Goal: Task Accomplishment & Management: Manage account settings

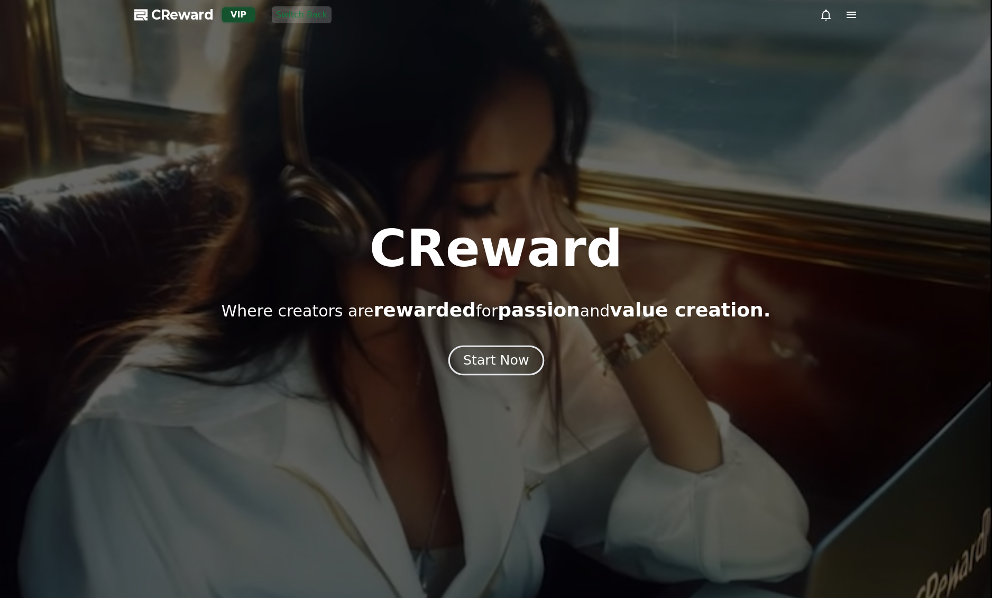
click at [481, 361] on div "Start Now" at bounding box center [496, 360] width 66 height 18
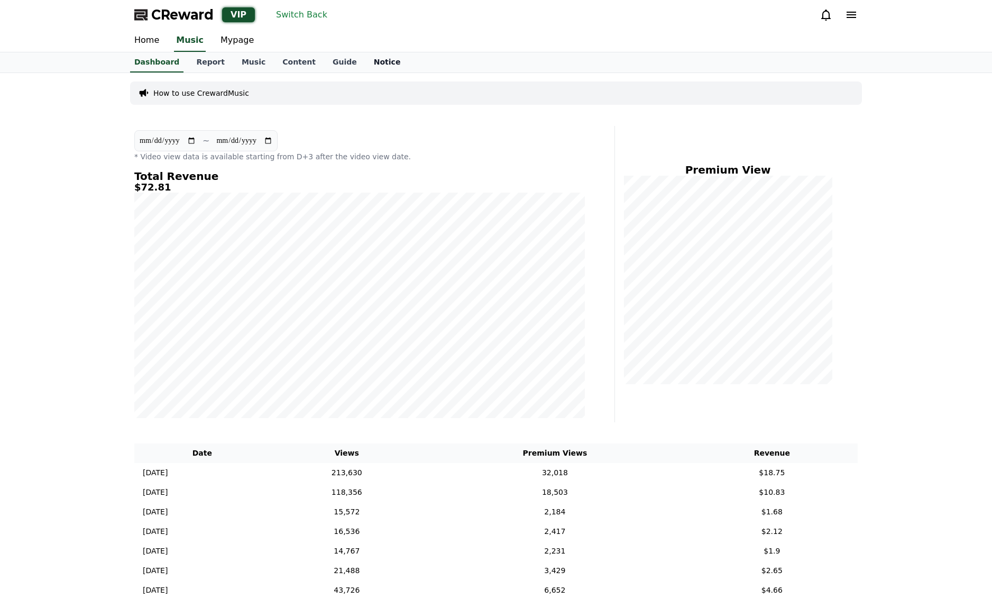
click at [366, 66] on link "Notice" at bounding box center [388, 62] width 44 height 20
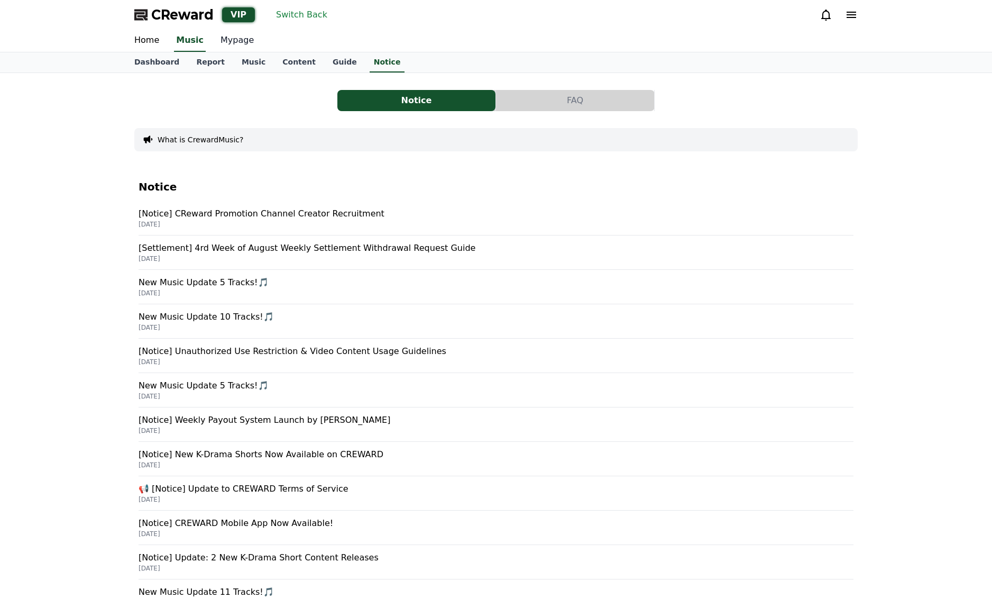
click at [214, 47] on link "Mypage" at bounding box center [237, 41] width 50 height 22
select select "**********"
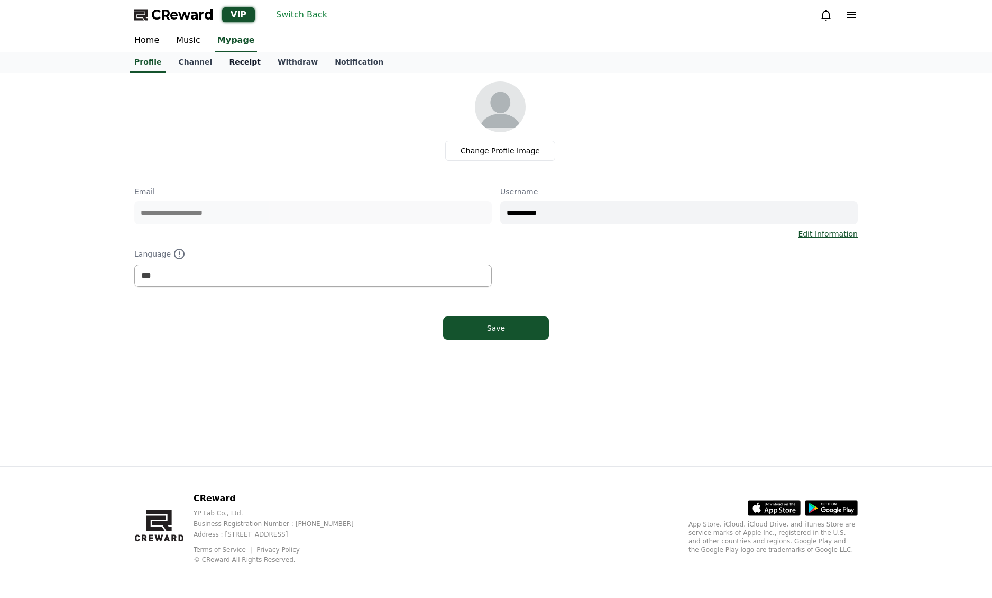
drag, startPoint x: 236, startPoint y: 61, endPoint x: 231, endPoint y: 63, distance: 5.5
click at [235, 62] on link "Receipt" at bounding box center [245, 62] width 49 height 20
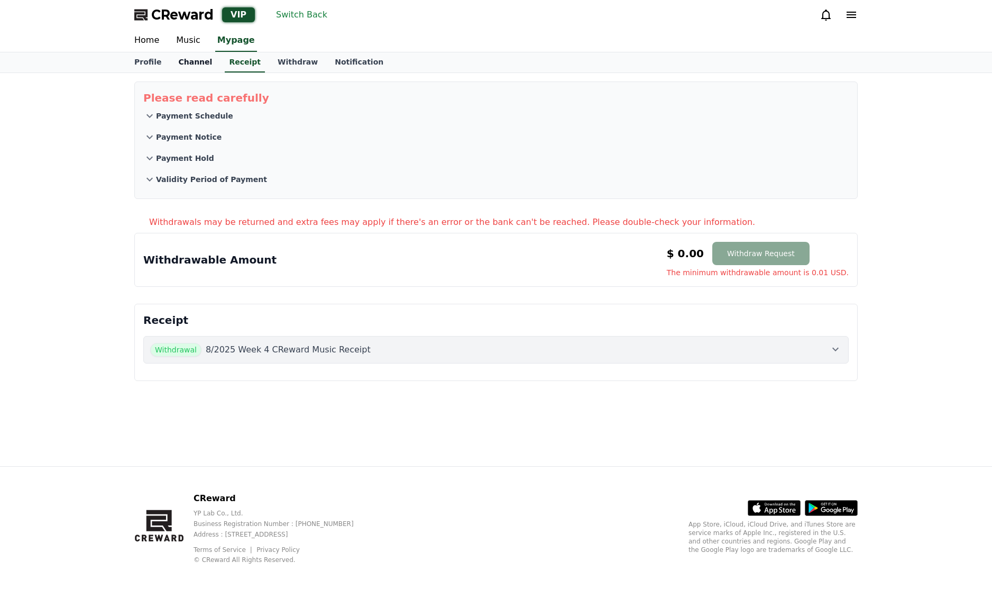
click at [182, 60] on link "Channel" at bounding box center [195, 62] width 51 height 20
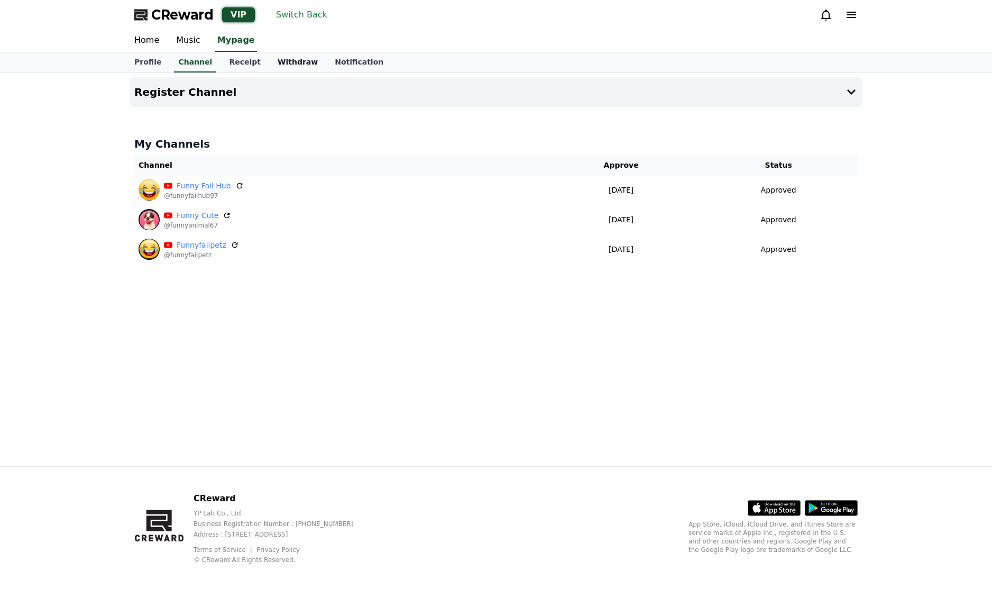
click at [271, 62] on link "Withdraw" at bounding box center [297, 62] width 57 height 20
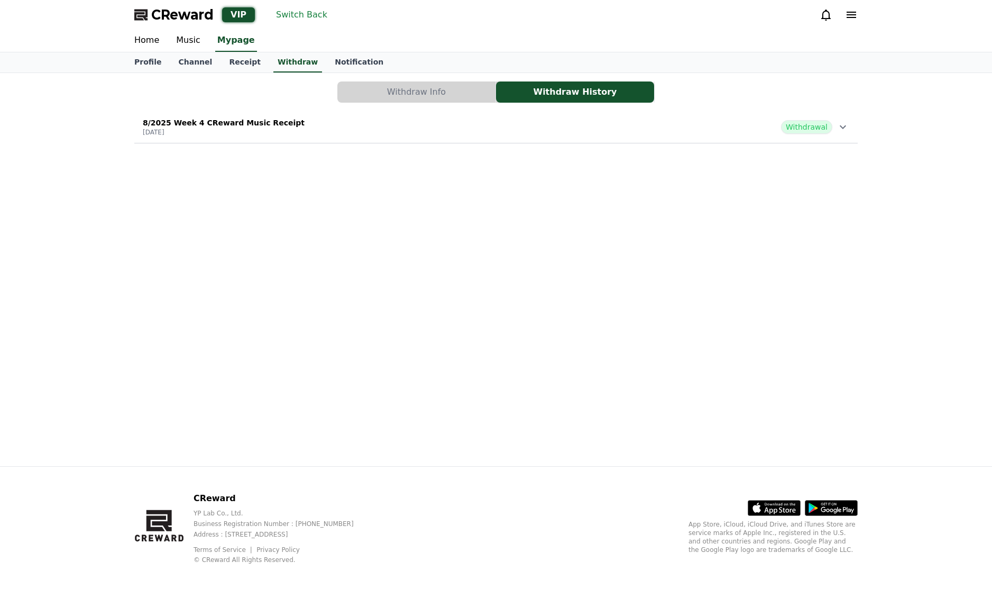
click at [412, 91] on button "Withdraw Info" at bounding box center [417, 91] width 158 height 21
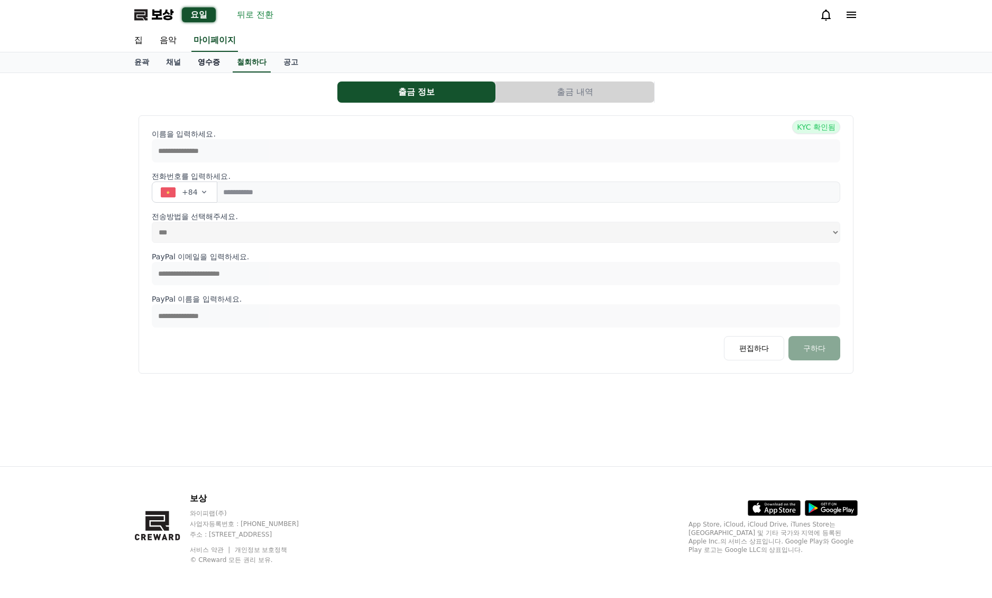
click at [206, 65] on font "영수증" at bounding box center [209, 62] width 22 height 8
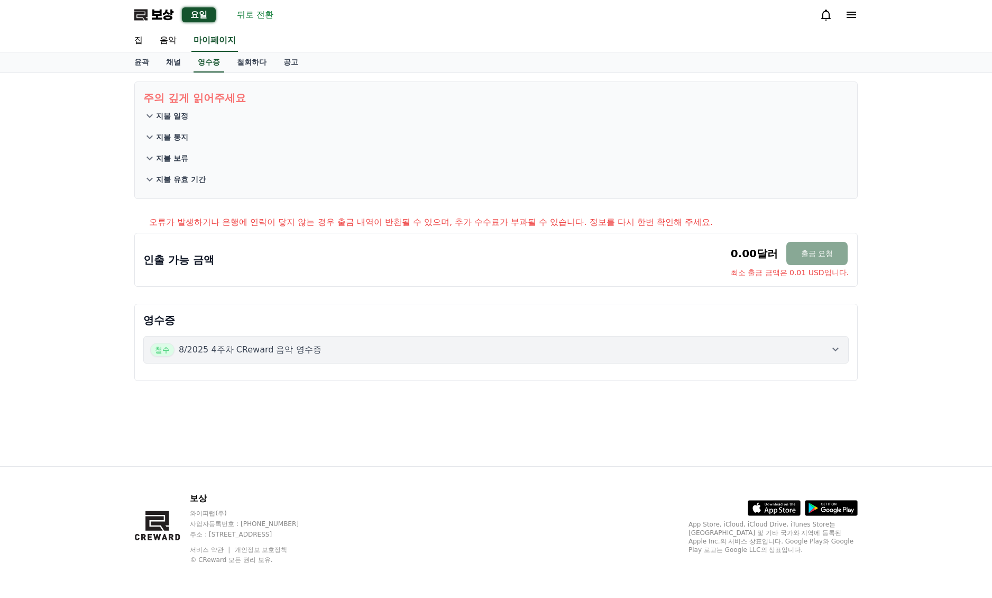
click at [157, 117] on font "지불 일정" at bounding box center [172, 116] width 32 height 8
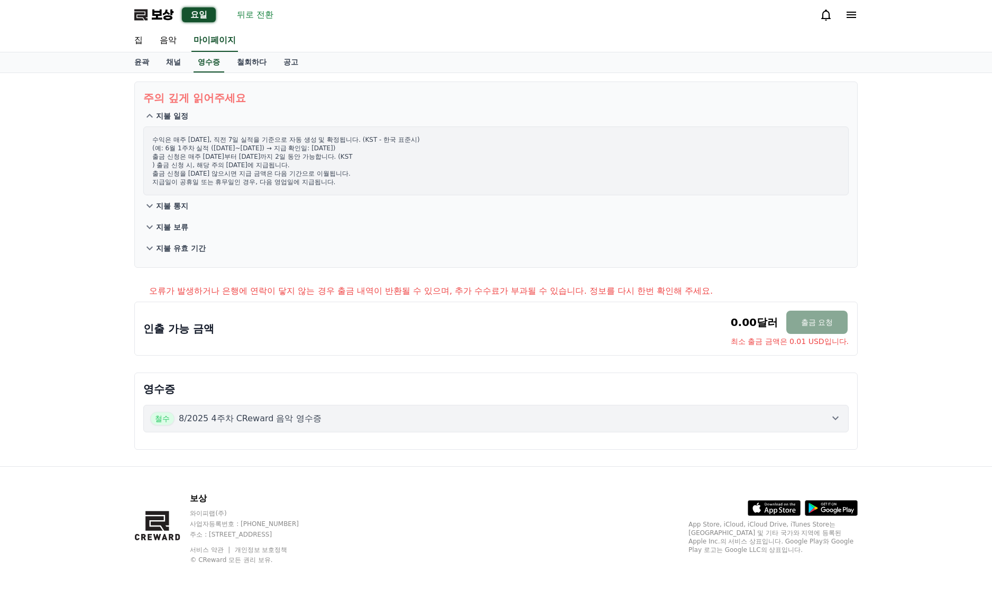
click at [169, 202] on font "지불 통지" at bounding box center [172, 206] width 32 height 8
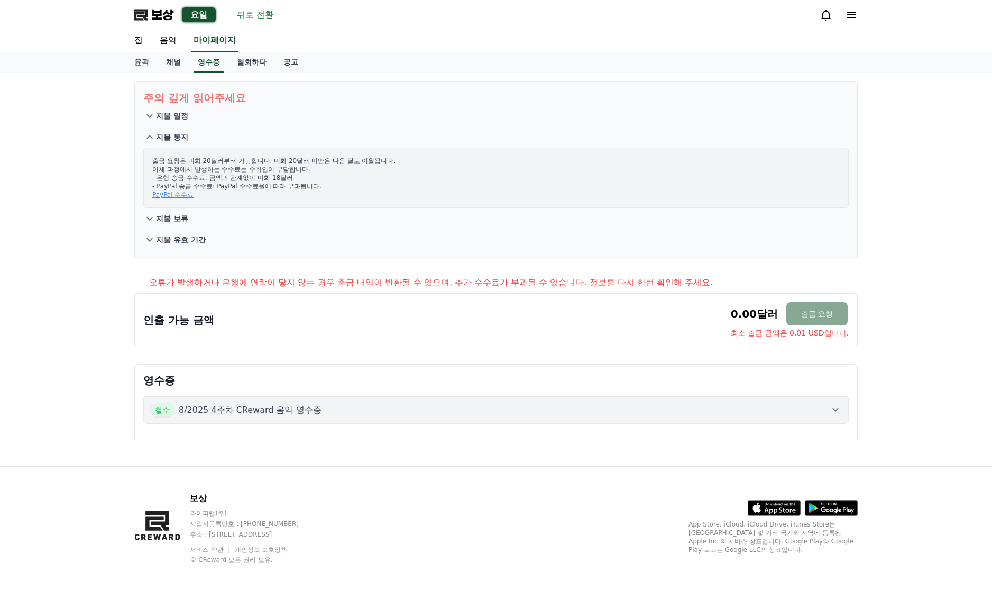
click at [176, 223] on font "지불 보류" at bounding box center [172, 218] width 32 height 8
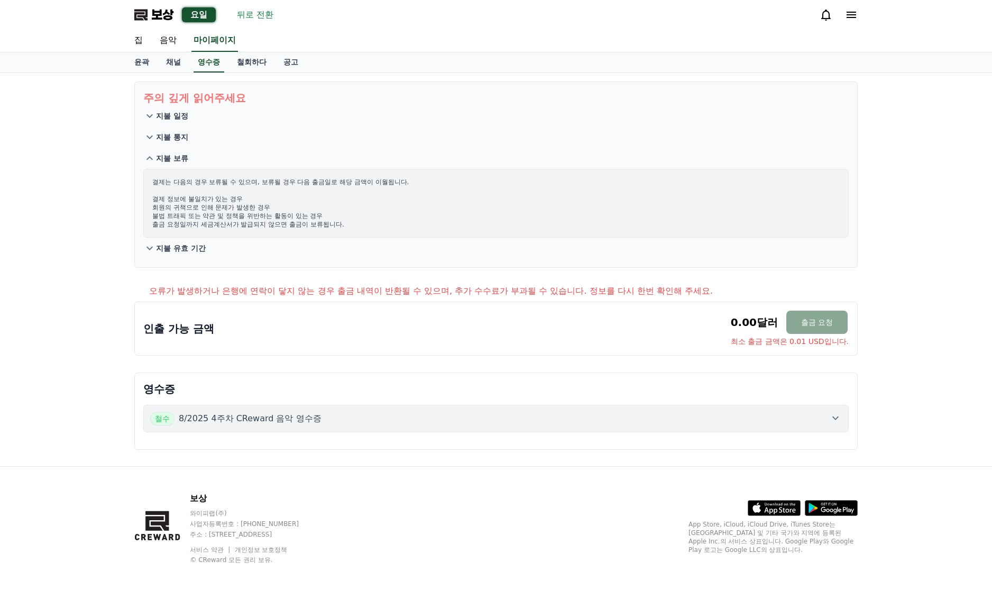
click at [184, 251] on font "지불 유효 기간" at bounding box center [181, 248] width 50 height 8
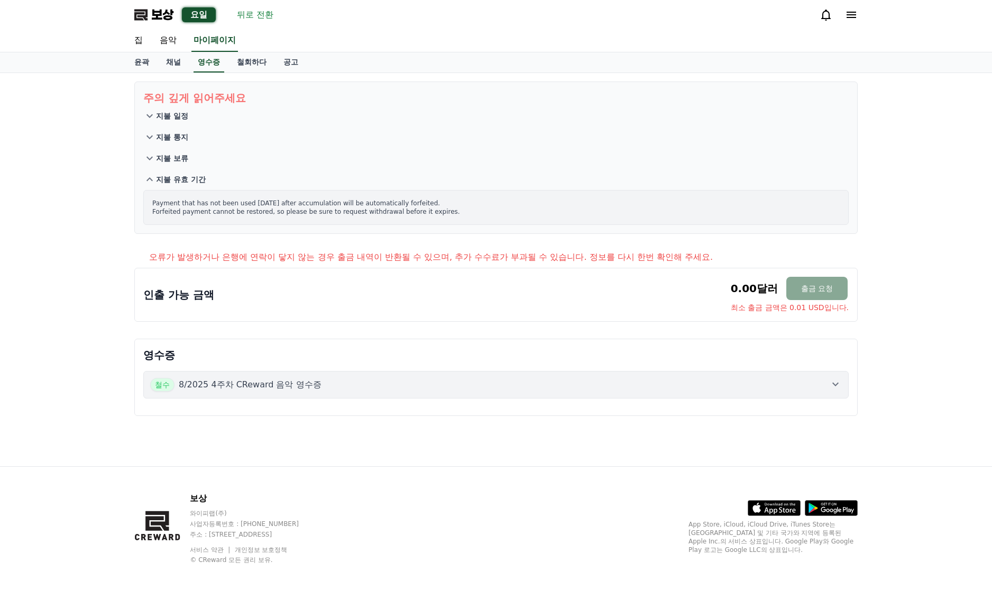
drag, startPoint x: 725, startPoint y: 99, endPoint x: 688, endPoint y: 96, distance: 37.2
click at [725, 99] on p "주의 깊게 읽어주세요" at bounding box center [496, 97] width 706 height 15
